Goal: Task Accomplishment & Management: Manage account settings

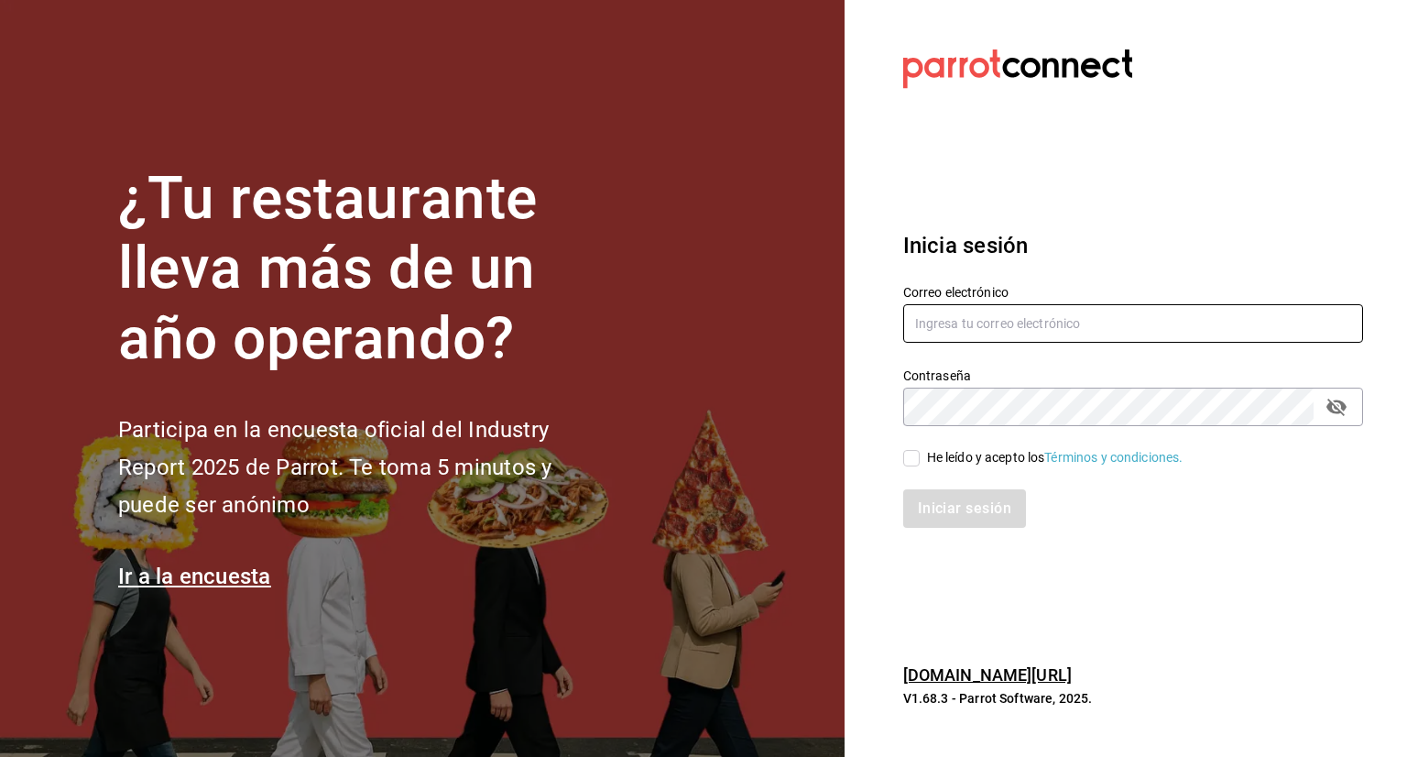
type input "facturaseltejano@gmail.com"
click at [911, 464] on input "He leído y acepto los Términos y condiciones." at bounding box center [911, 458] width 16 height 16
checkbox input "true"
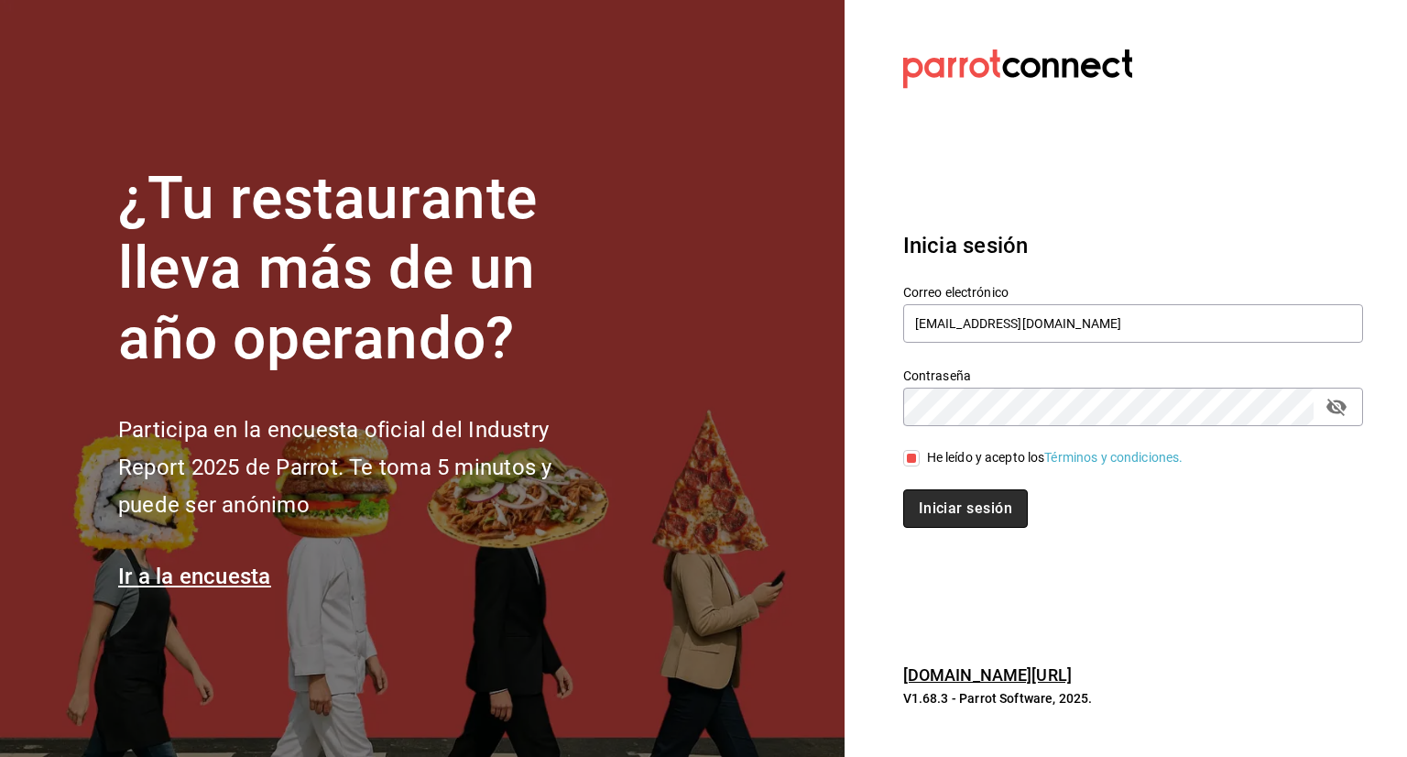
click at [944, 502] on button "Iniciar sesión" at bounding box center [965, 508] width 125 height 38
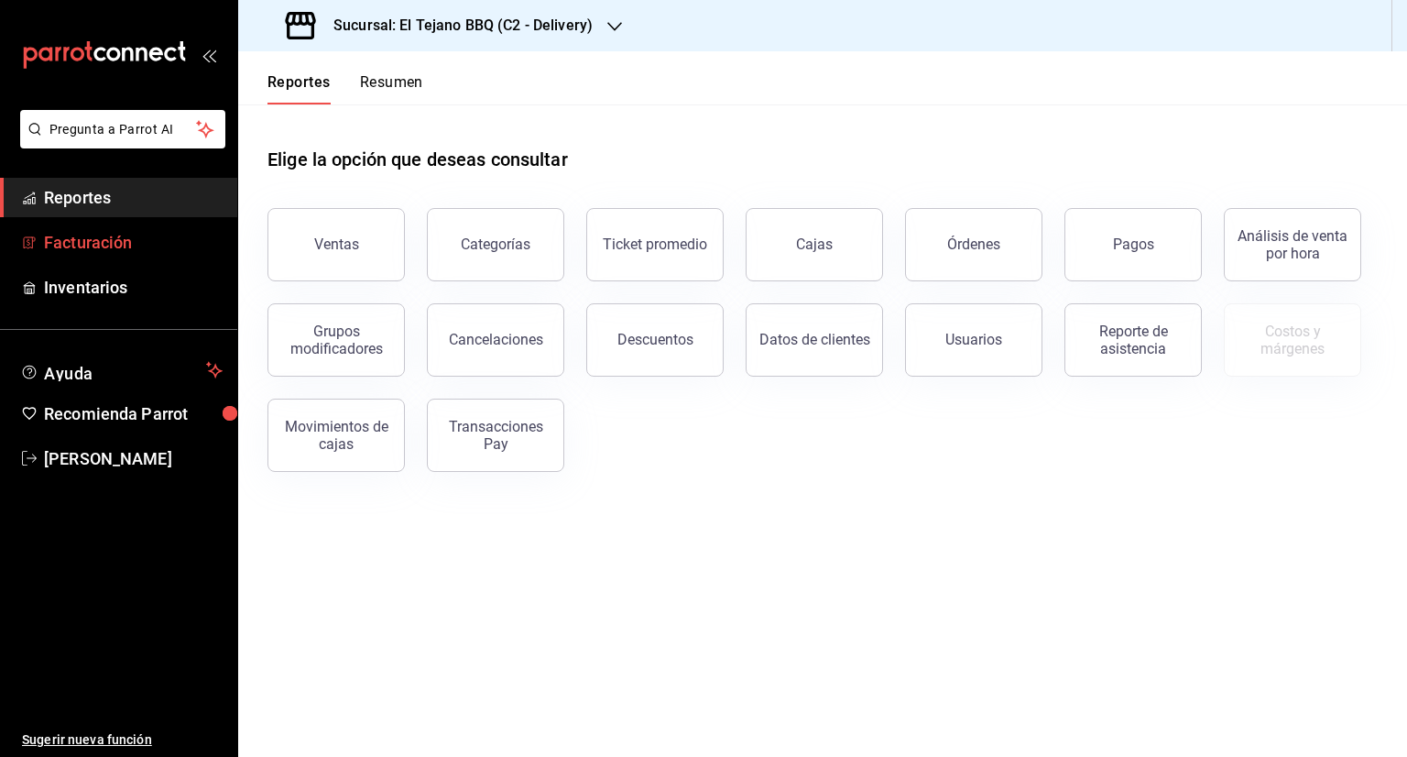
click at [183, 255] on link "Facturación" at bounding box center [118, 242] width 237 height 39
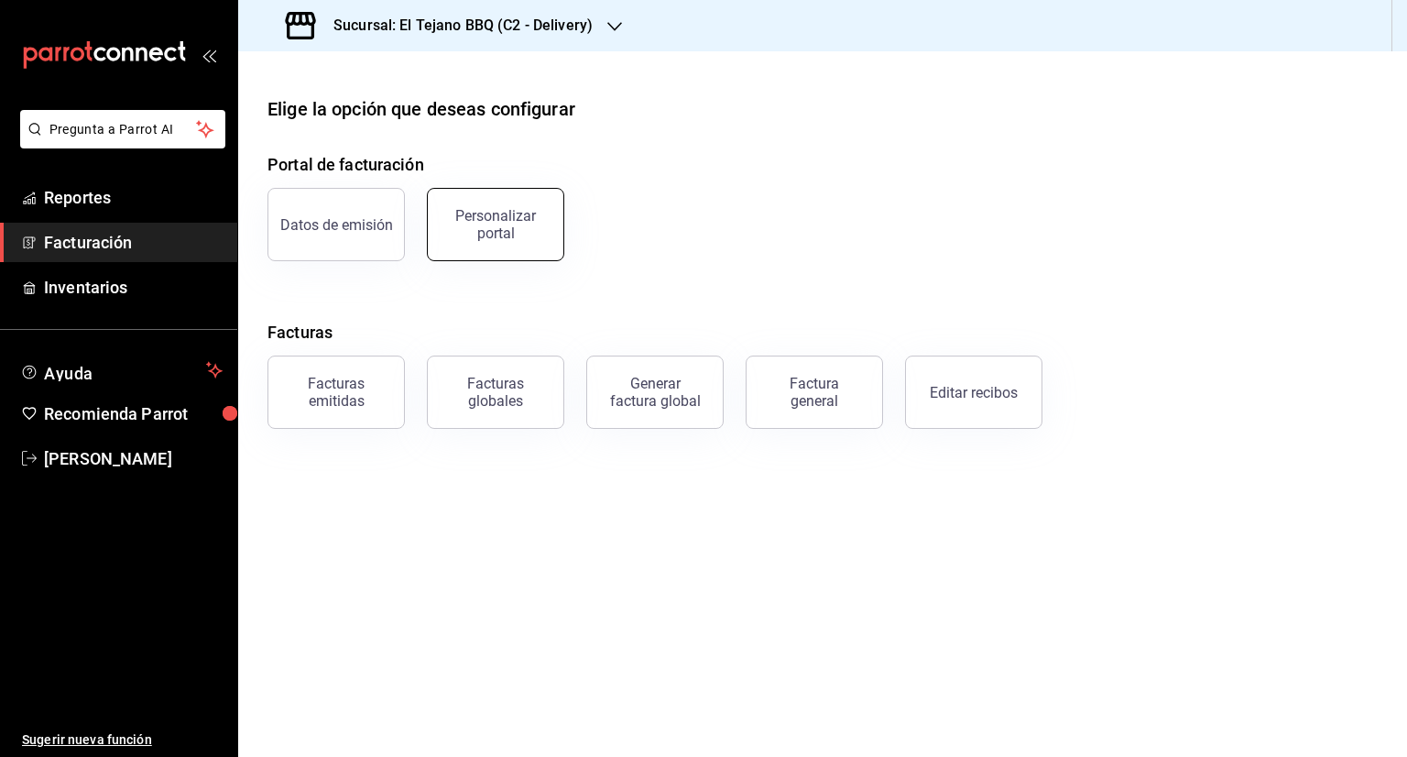
click at [512, 234] on div "Personalizar portal" at bounding box center [496, 224] width 114 height 35
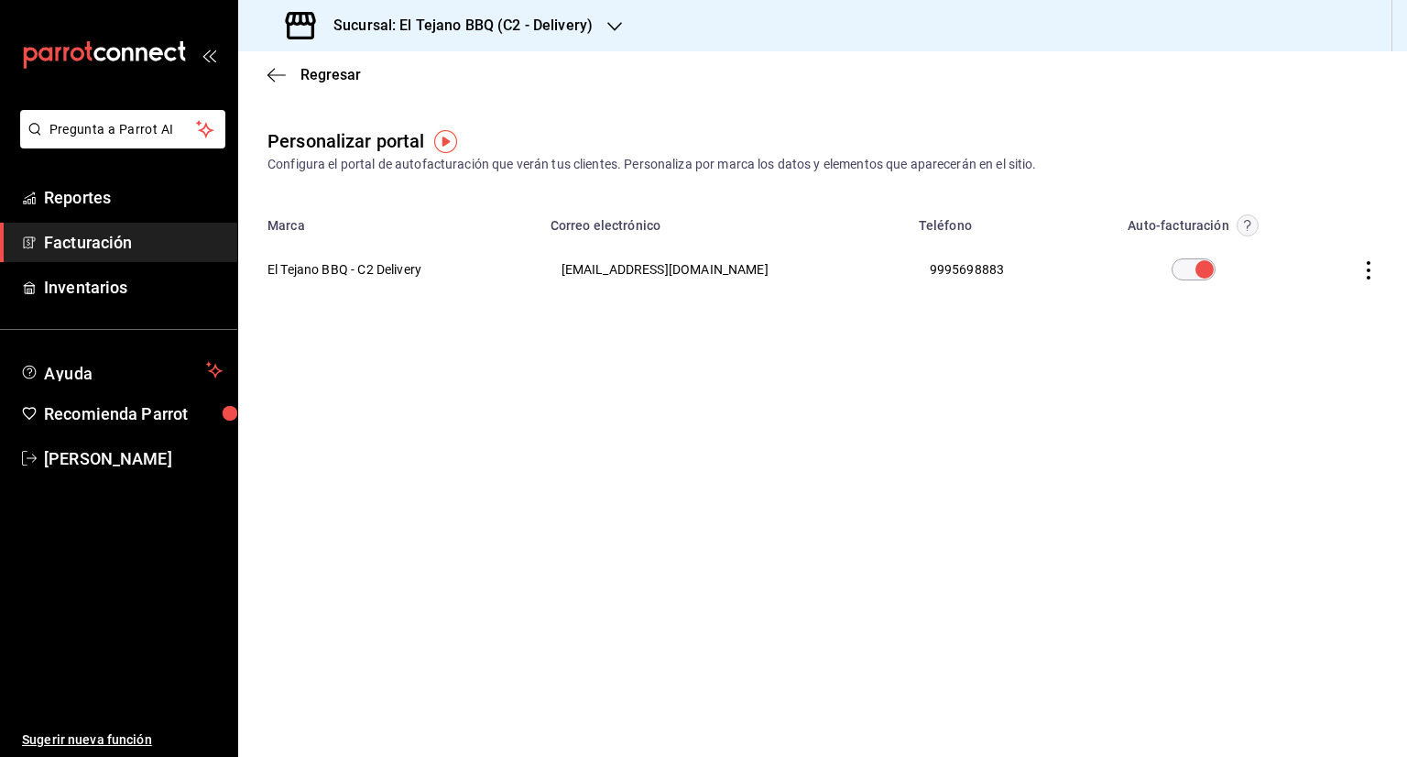
click at [1375, 267] on icon "button" at bounding box center [1368, 270] width 18 height 18
click at [1282, 298] on span "Visitar sitio" at bounding box center [1260, 293] width 89 height 16
click at [445, 146] on img "button" at bounding box center [445, 141] width 23 height 23
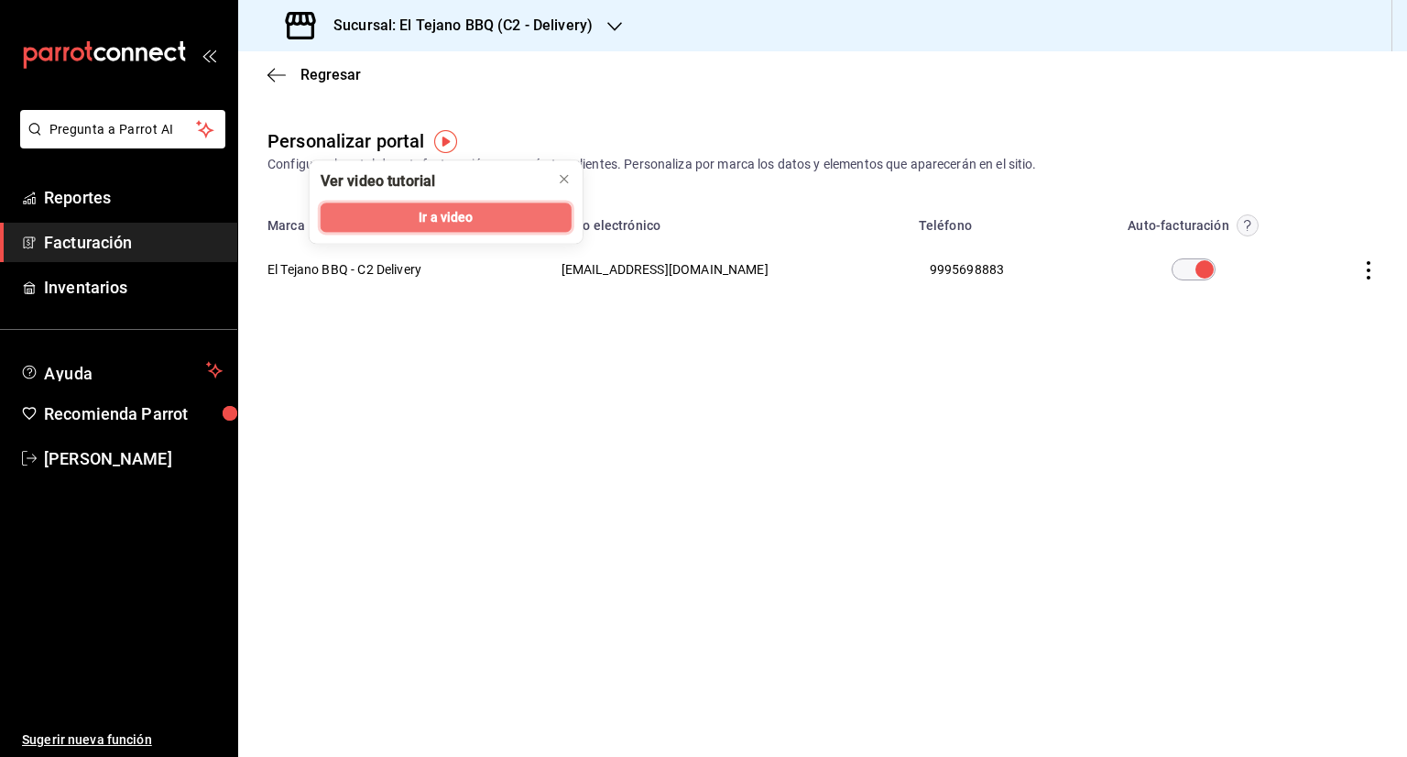
click at [465, 224] on span "Ir a video" at bounding box center [446, 217] width 54 height 19
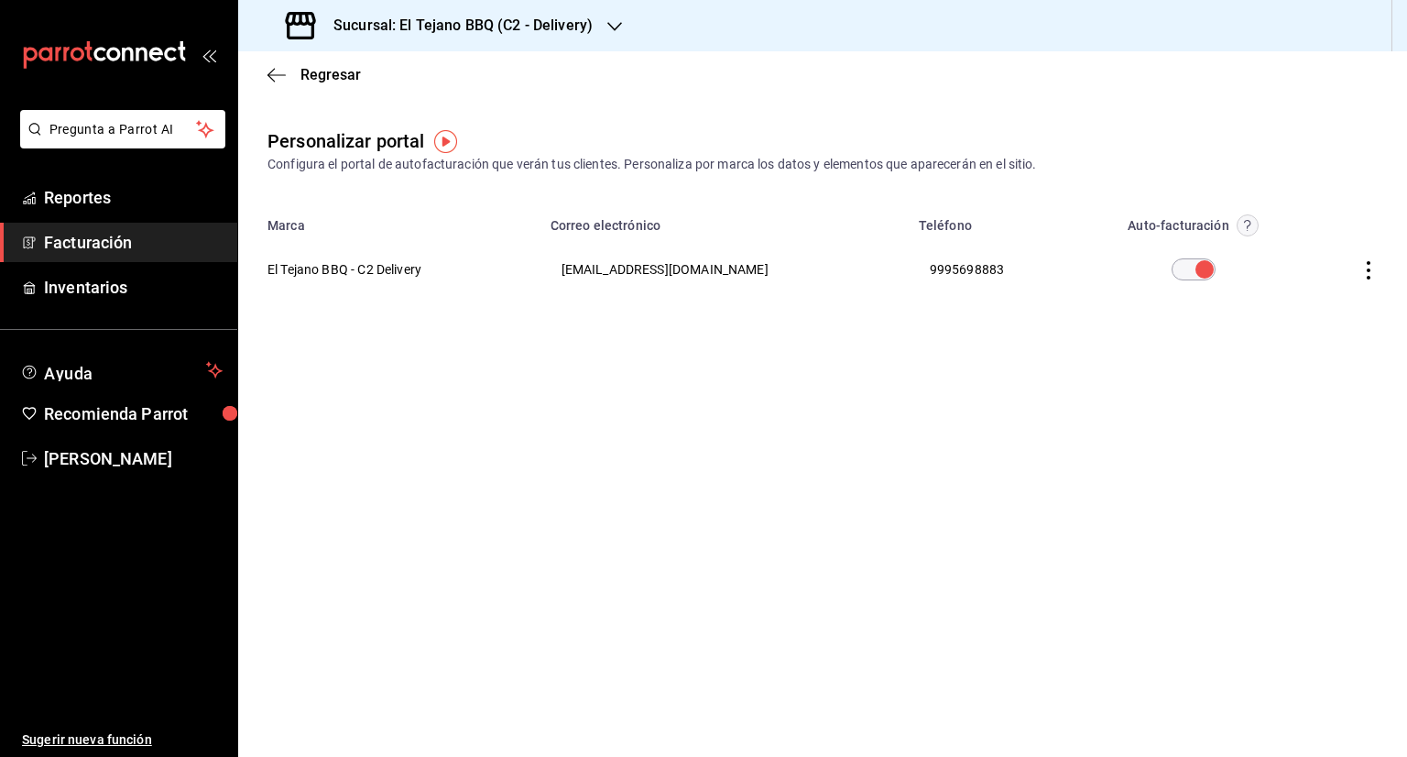
click at [600, 333] on main "Regresar Personalizar portal Configura el portal de autofacturación que verán t…" at bounding box center [822, 403] width 1169 height 705
click at [176, 236] on span "Facturación" at bounding box center [133, 242] width 179 height 25
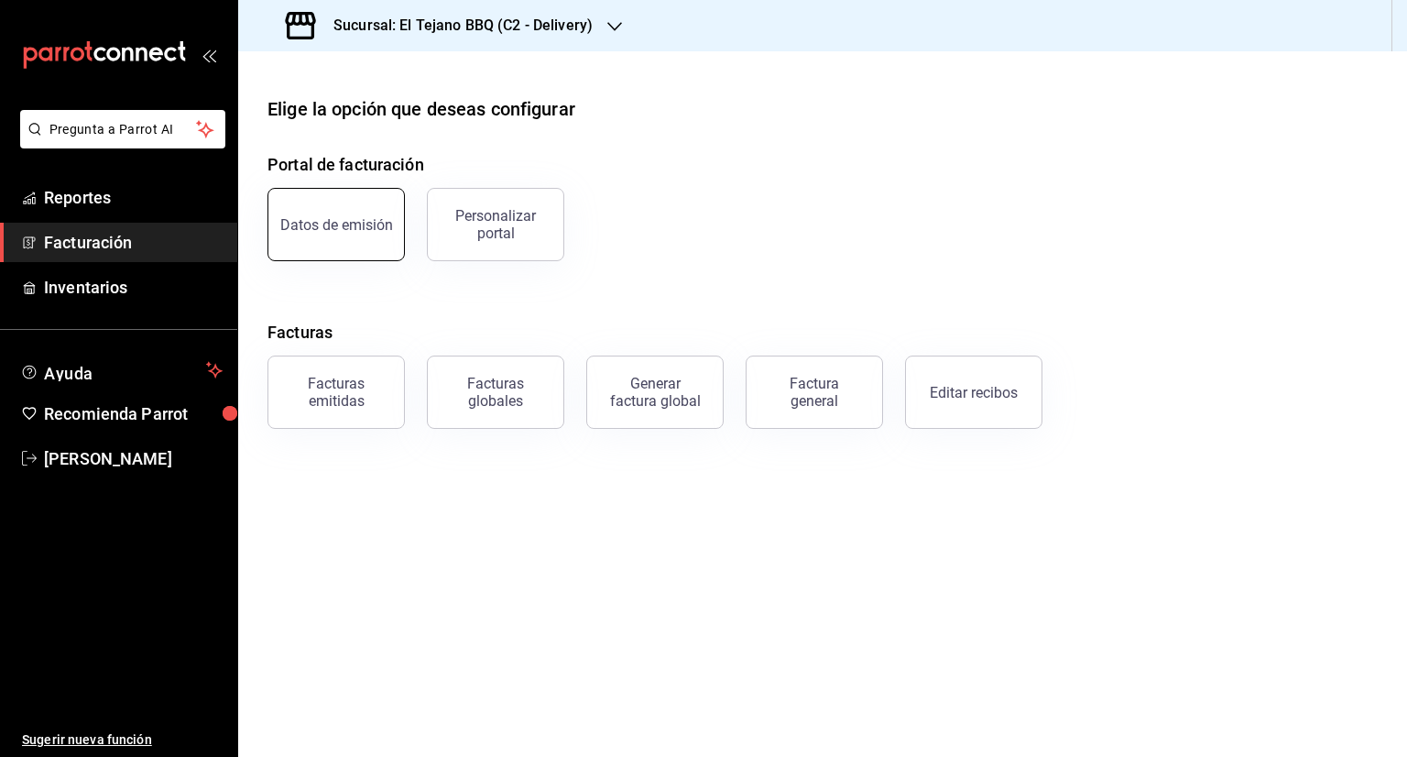
click at [337, 217] on div "Datos de emisión" at bounding box center [336, 224] width 113 height 17
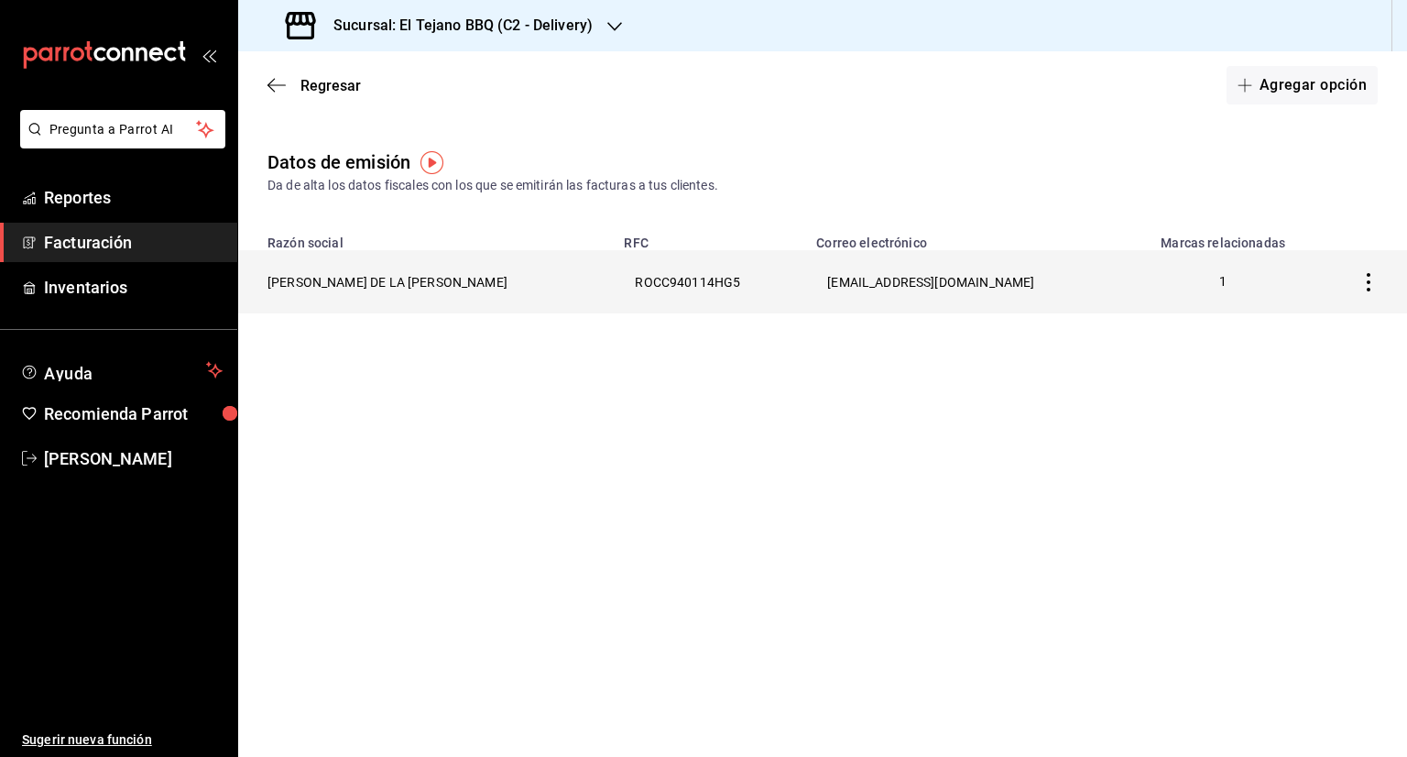
click at [1367, 278] on icon "button" at bounding box center [1368, 282] width 18 height 18
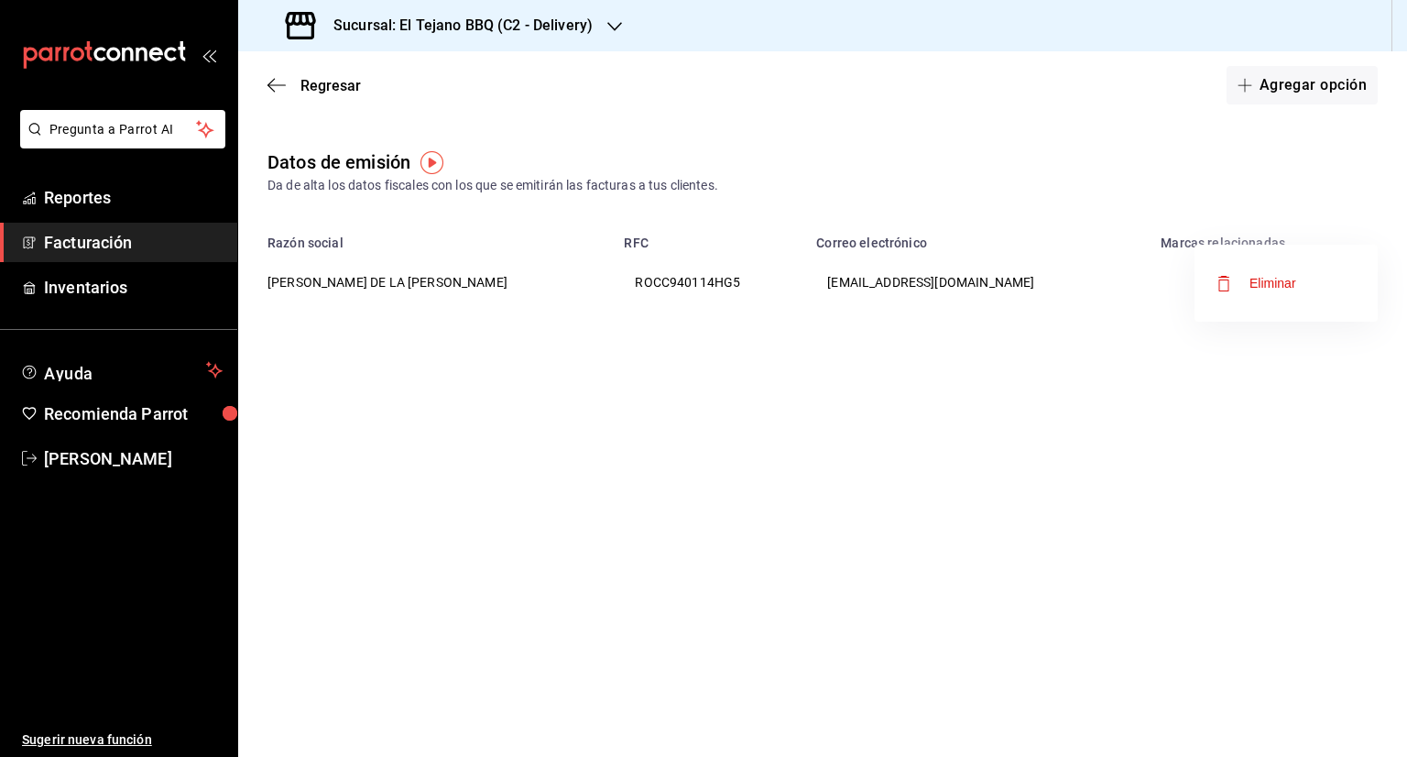
click at [1134, 413] on div at bounding box center [703, 378] width 1407 height 757
click at [319, 89] on span "Regresar" at bounding box center [330, 85] width 60 height 17
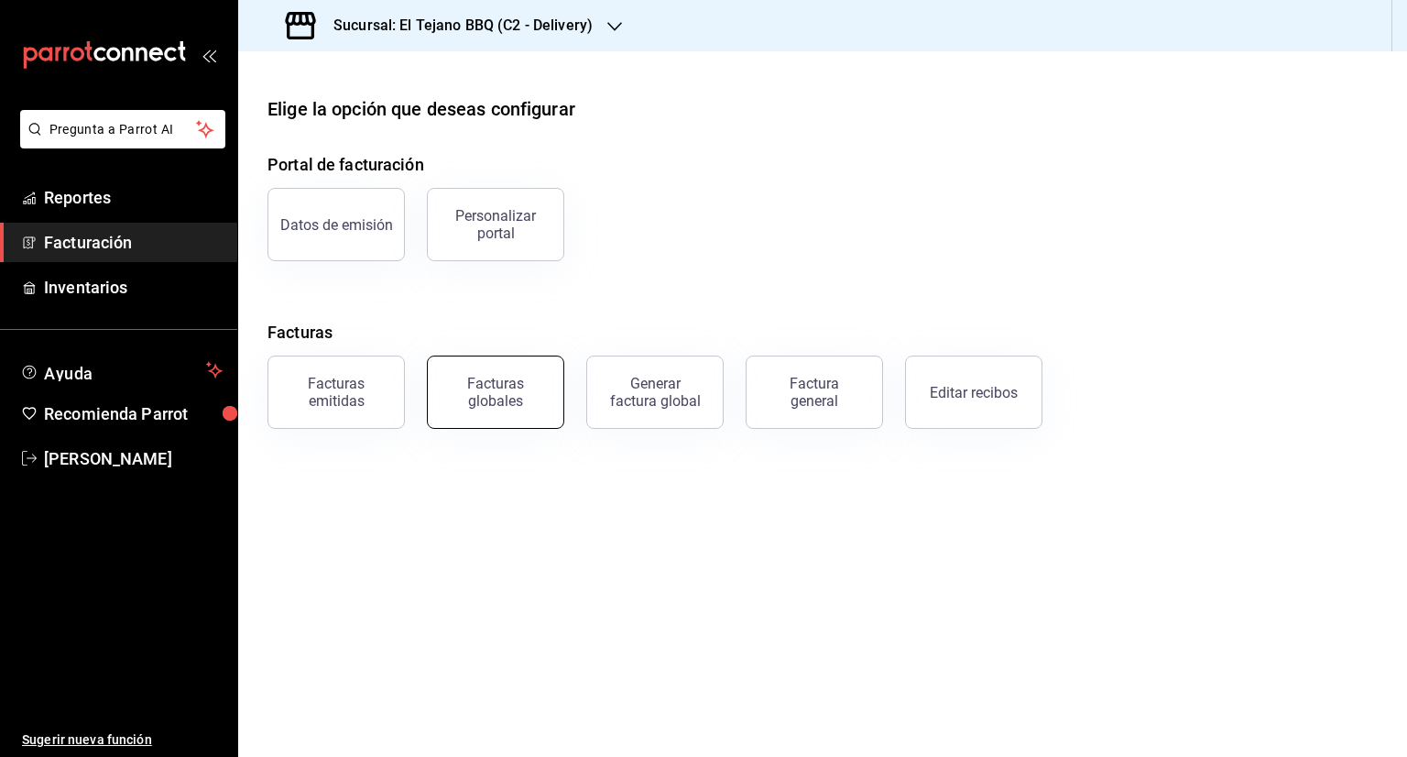
click at [503, 378] on div "Facturas globales" at bounding box center [496, 392] width 114 height 35
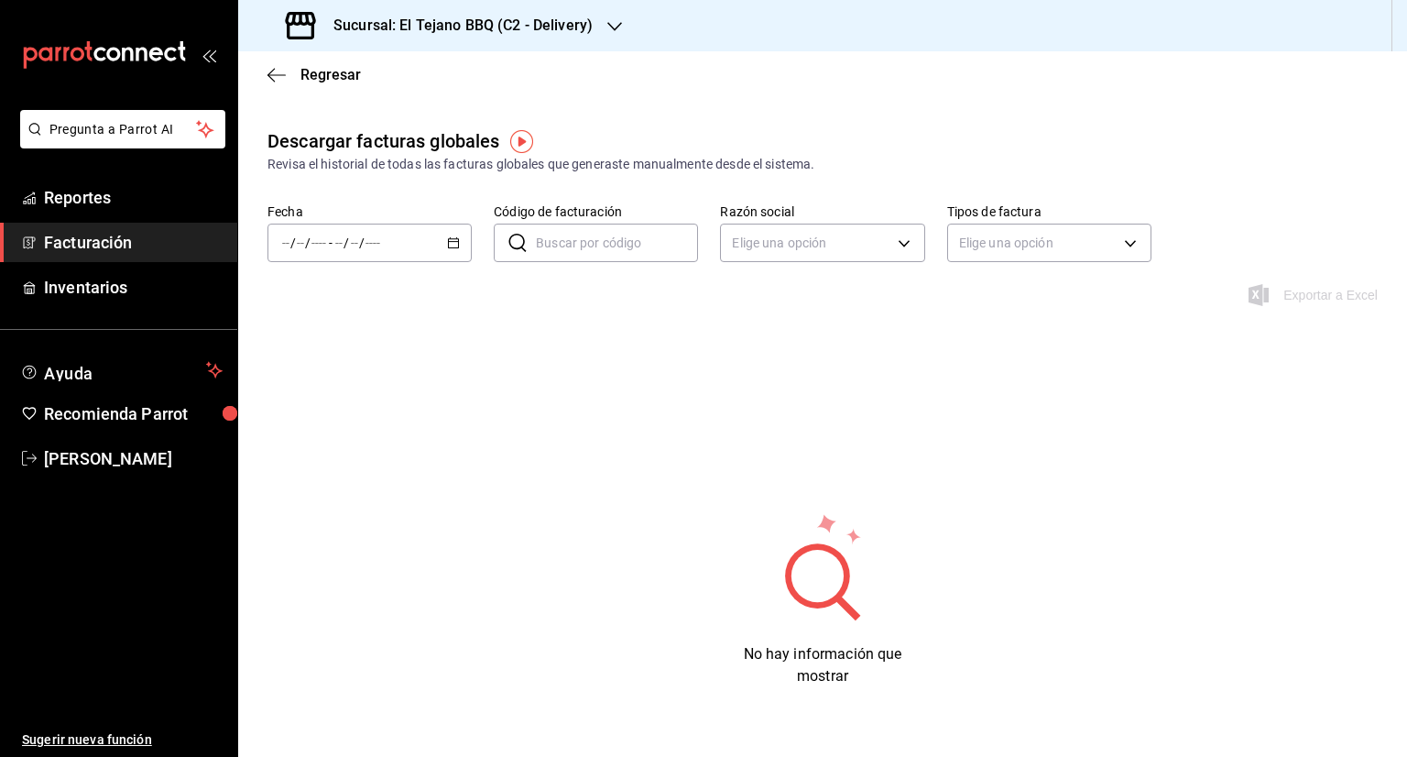
click at [449, 242] on \(Stroke\) "button" at bounding box center [454, 241] width 10 height 1
click at [328, 455] on span "Año actual" at bounding box center [354, 462] width 142 height 19
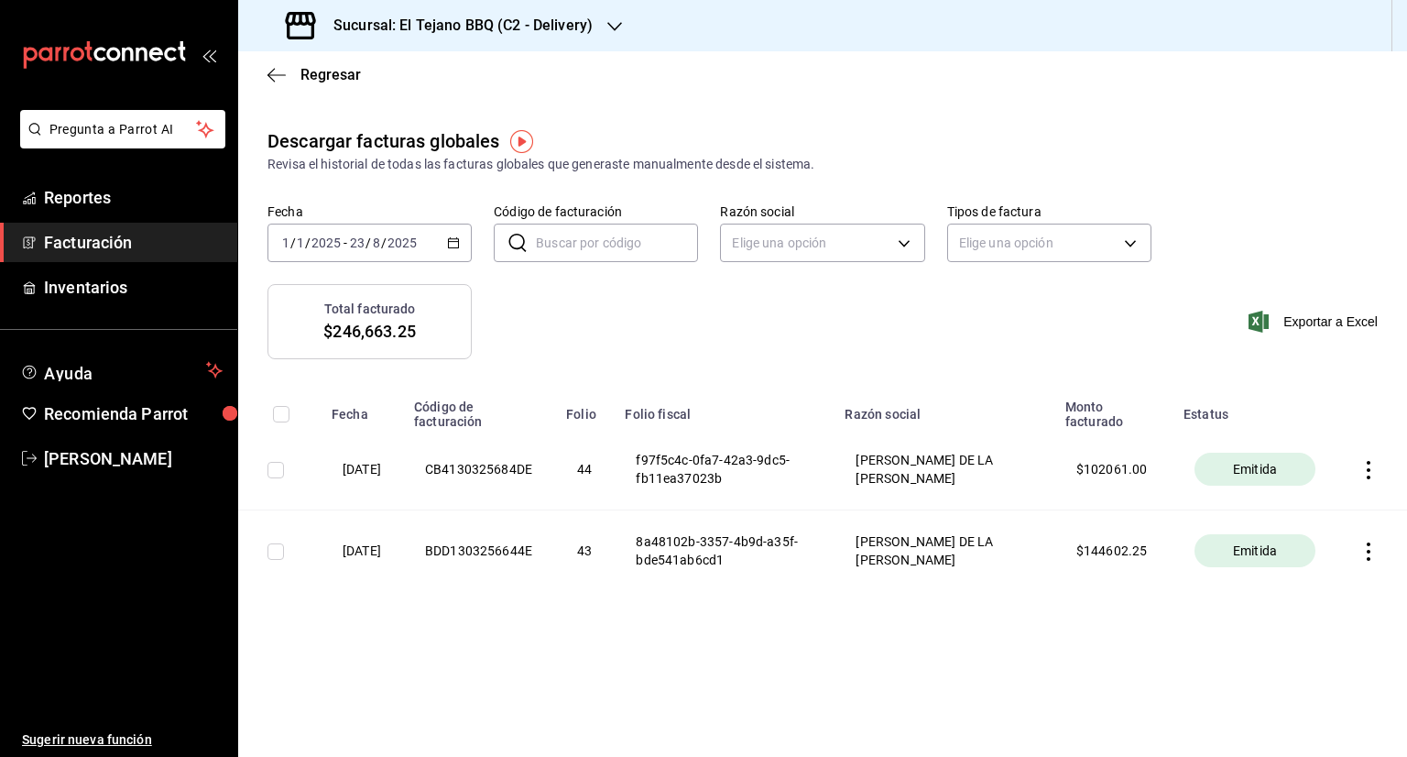
click at [638, 371] on div "Total facturado $246,663.25 Exportar a Excel" at bounding box center [822, 332] width 1169 height 97
click at [1366, 464] on icon "button" at bounding box center [1368, 470] width 18 height 18
click at [1297, 428] on div "Descargar PDF" at bounding box center [1311, 426] width 88 height 15
click at [1371, 550] on icon "button" at bounding box center [1368, 551] width 18 height 18
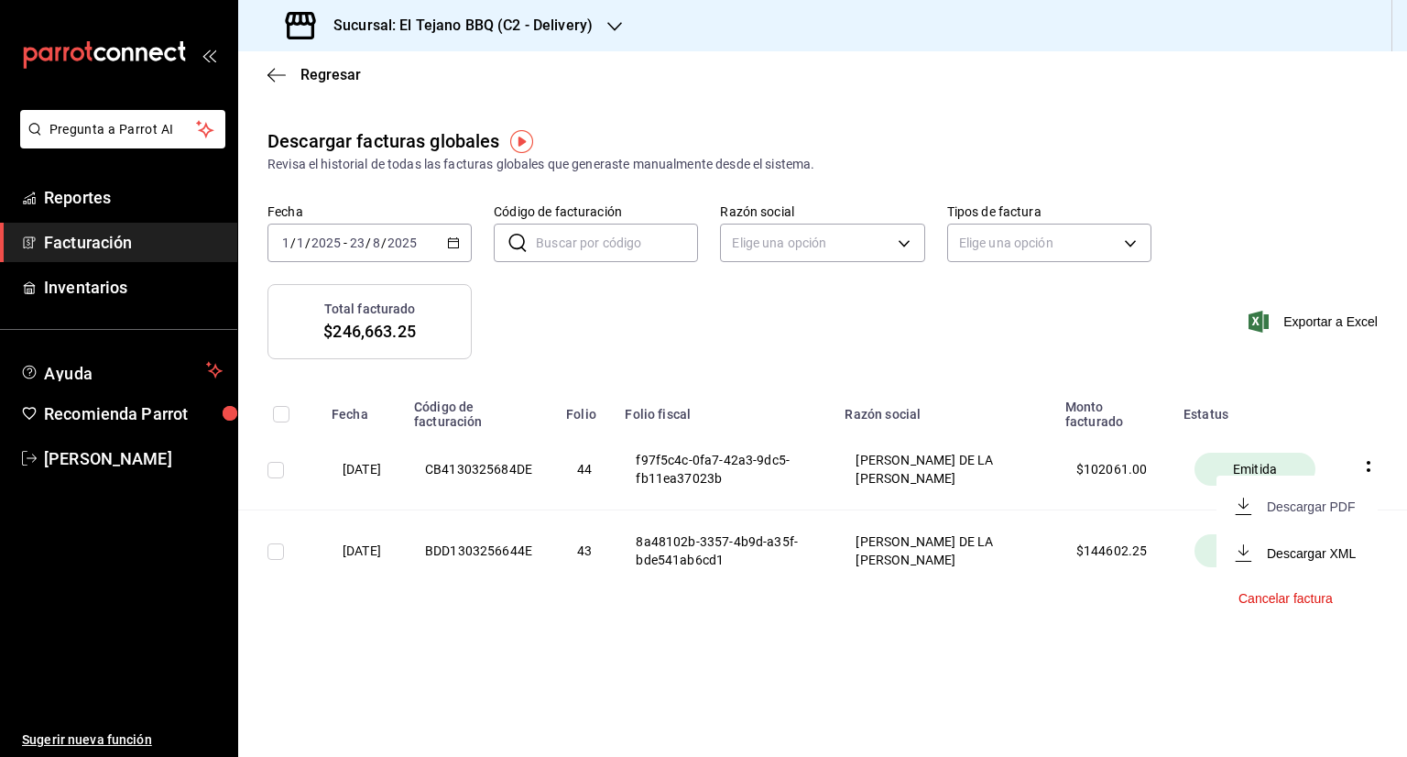
click at [1277, 499] on div "Descargar PDF" at bounding box center [1311, 506] width 88 height 15
